Goal: Navigation & Orientation: Find specific page/section

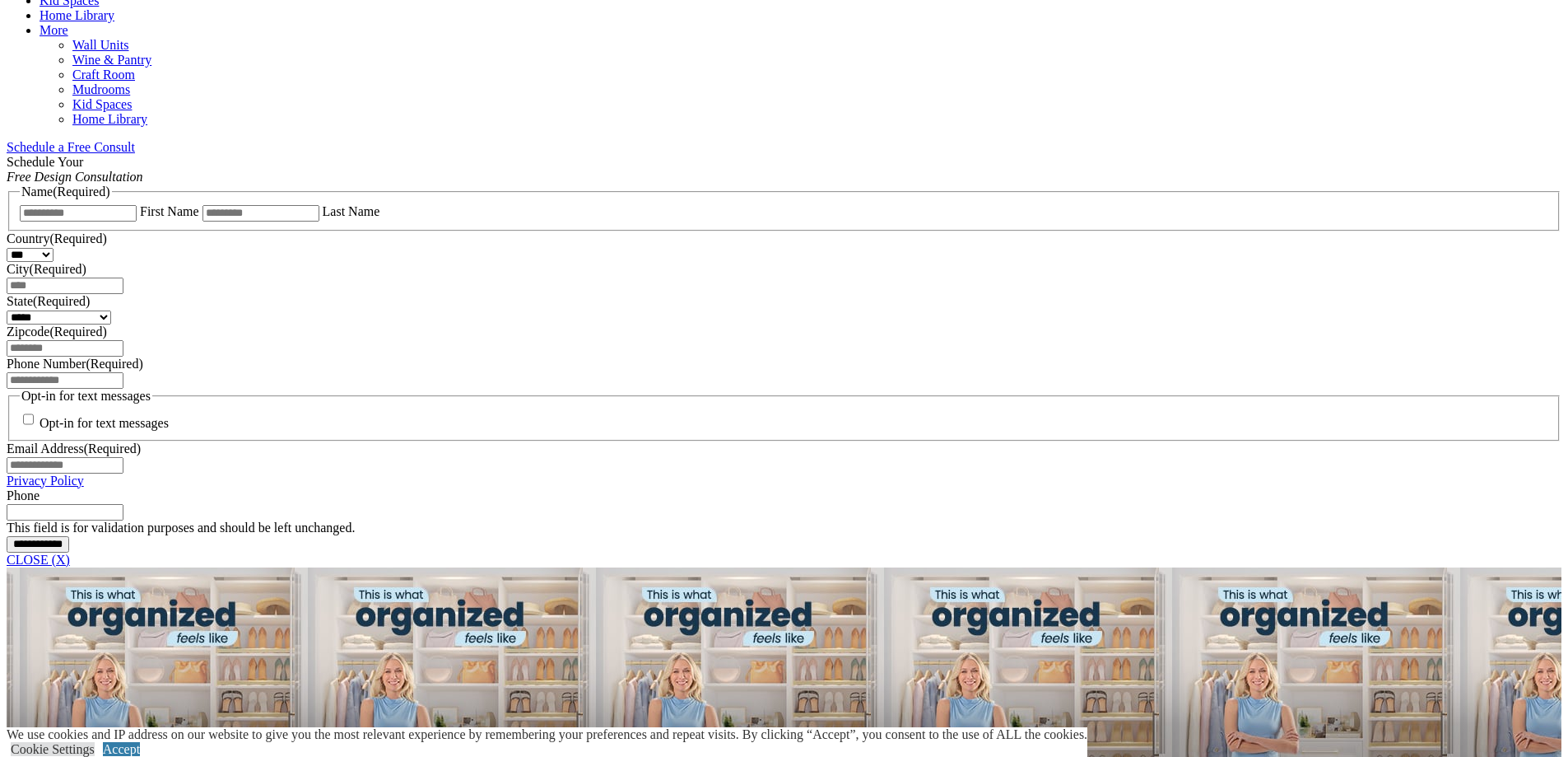
scroll to position [906, 0]
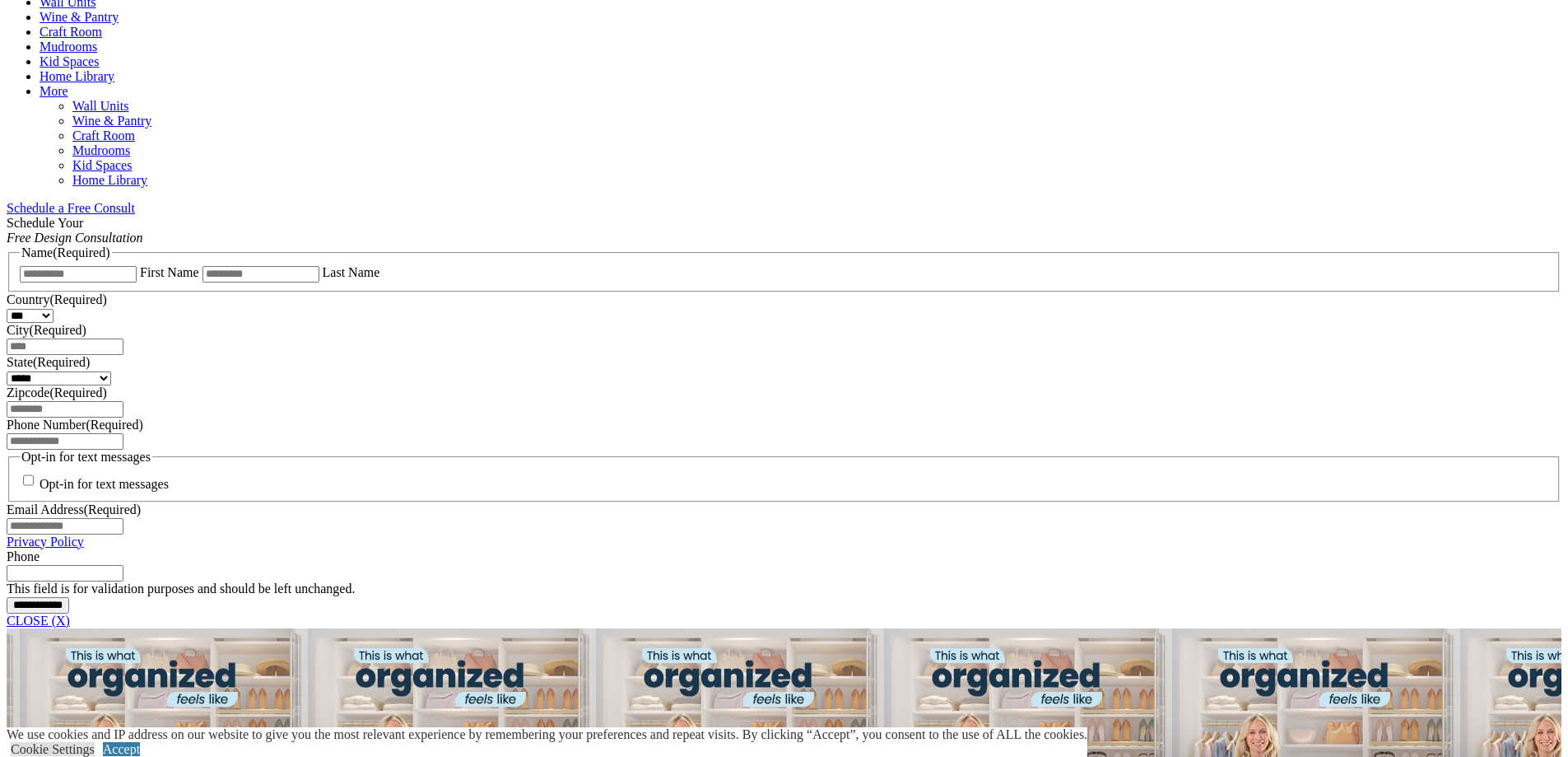
click at [70, 613] on link "CLOSE (X)" at bounding box center [38, 620] width 63 height 14
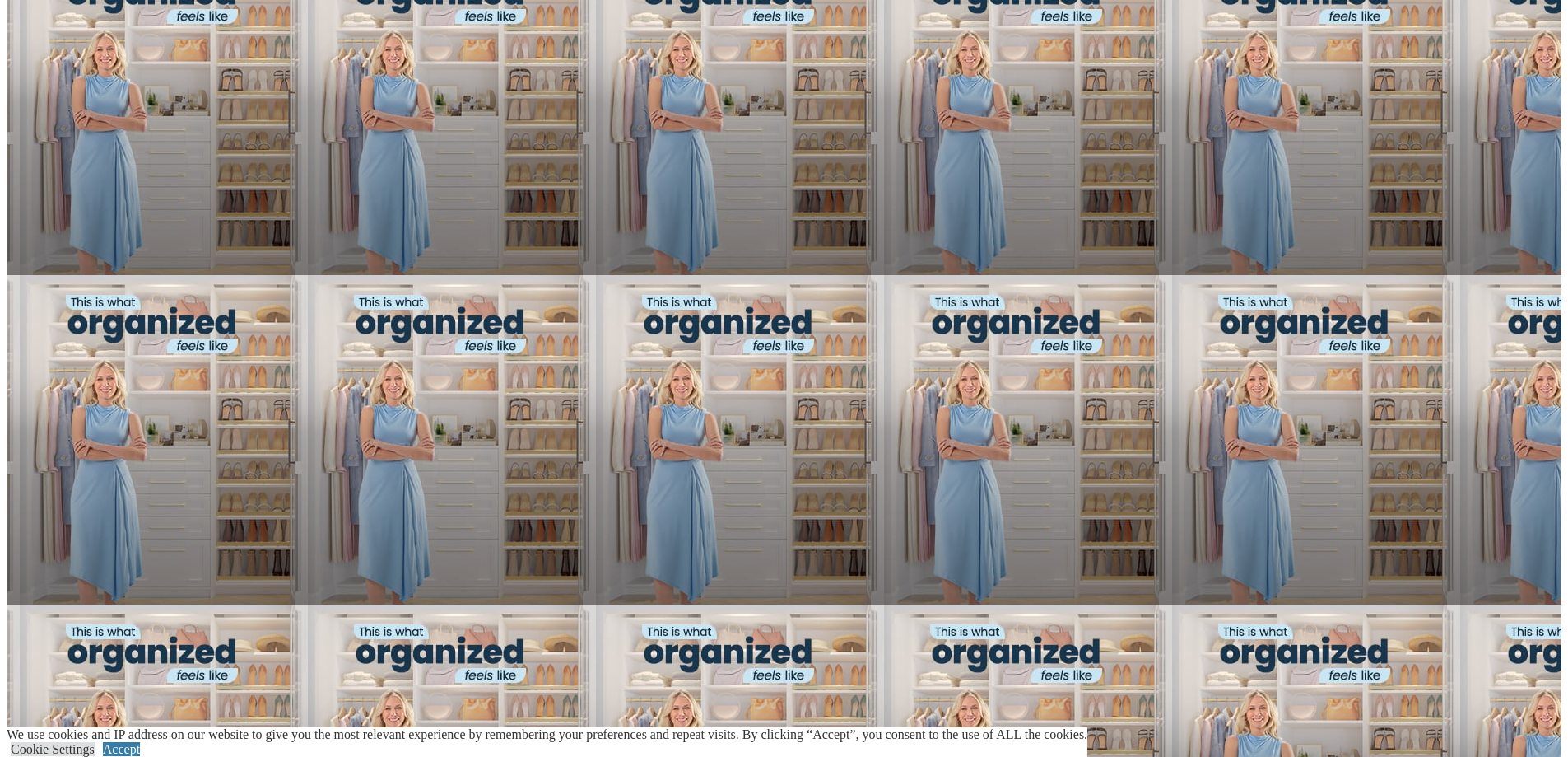
scroll to position [1153, 0]
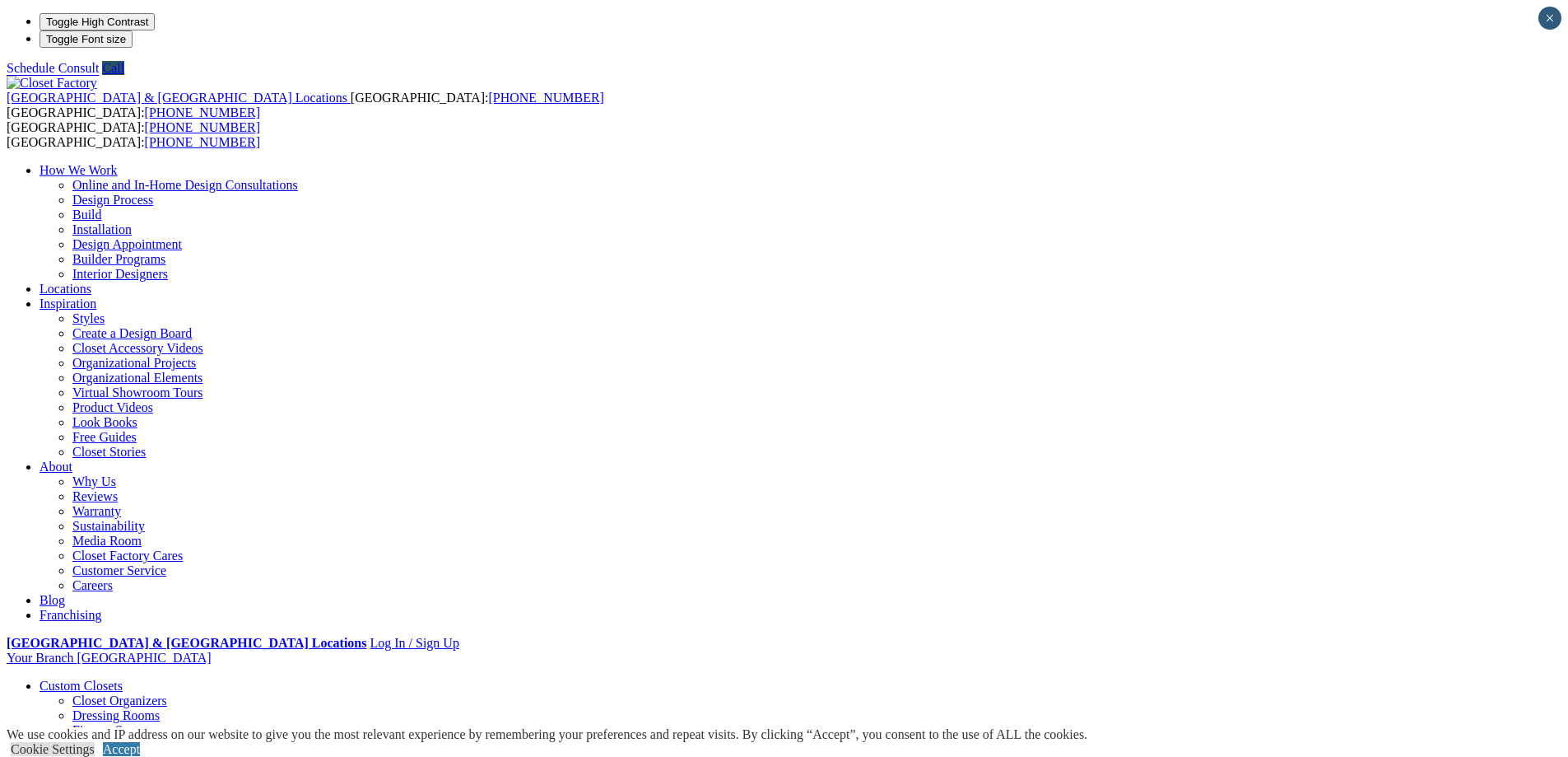
click at [141, 753] on link "Shoe Closets" at bounding box center [107, 760] width 68 height 14
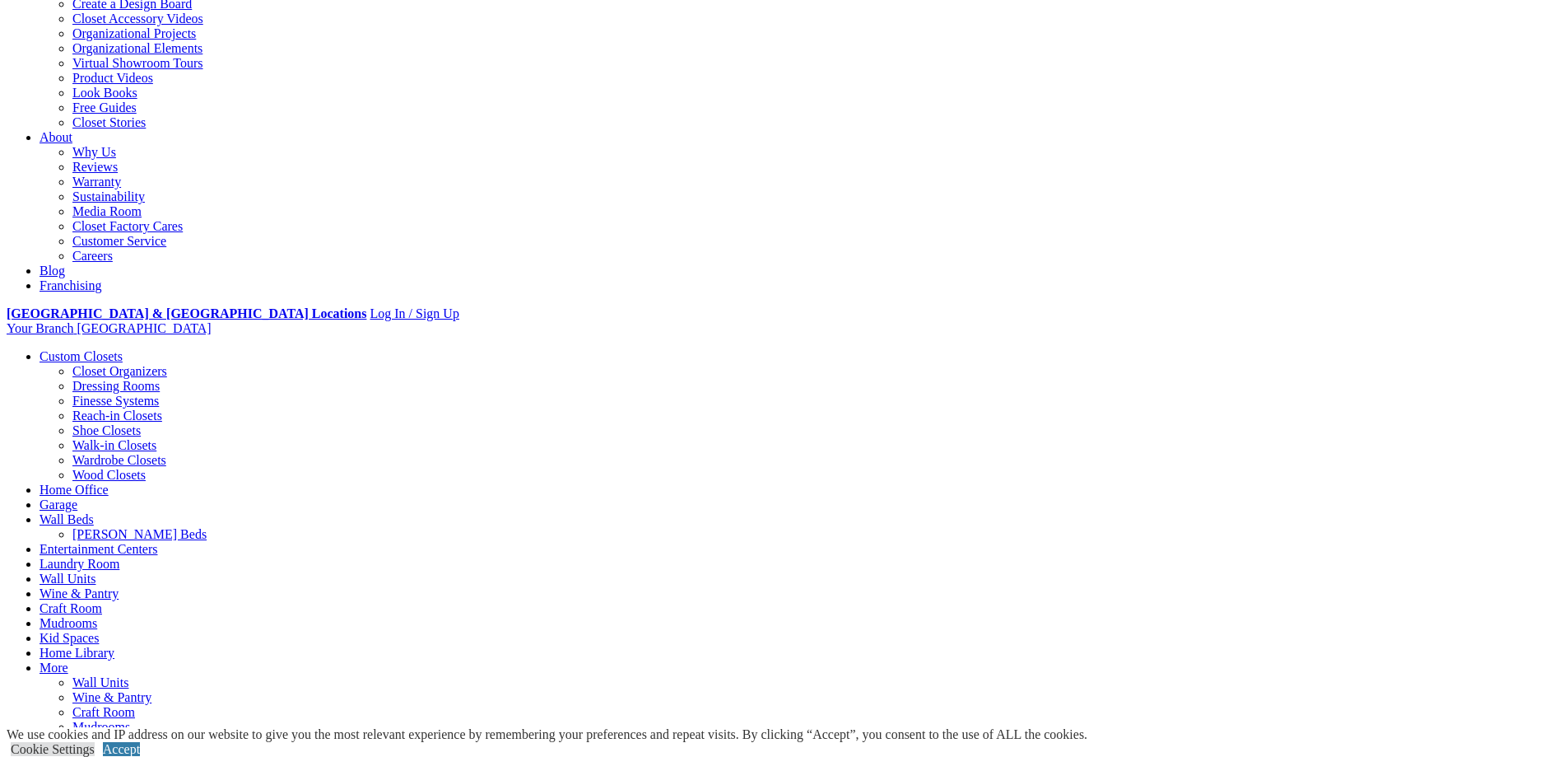
scroll to position [82, 0]
